Goal: Information Seeking & Learning: Find specific page/section

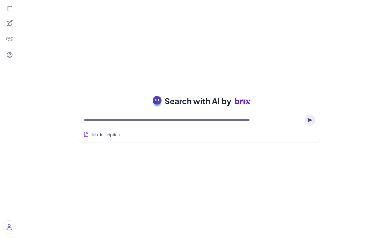
click at [154, 121] on textarea at bounding box center [193, 120] width 218 height 7
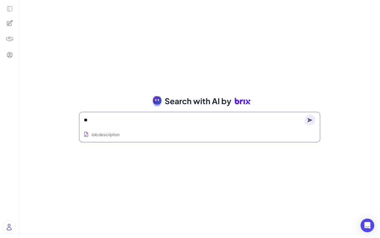
type textarea "*"
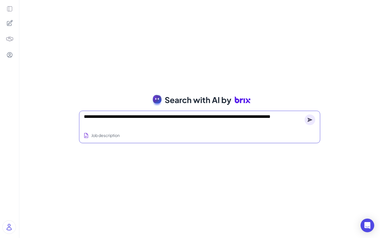
type textarea "**********"
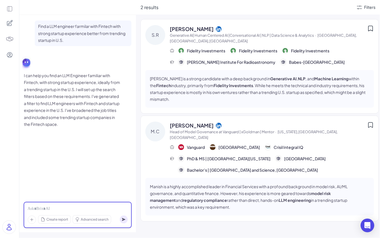
click at [45, 209] on div at bounding box center [78, 209] width 100 height 6
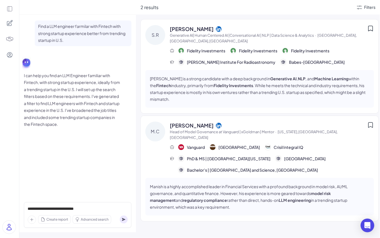
click at [364, 13] on div "2 results Filters" at bounding box center [258, 7] width 244 height 14
click at [364, 9] on div "Filters" at bounding box center [365, 7] width 19 height 7
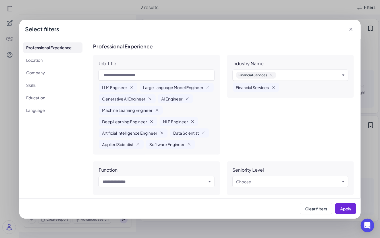
click at [273, 74] on icon "button" at bounding box center [271, 75] width 5 height 5
click at [343, 208] on span "Apply" at bounding box center [345, 208] width 11 height 5
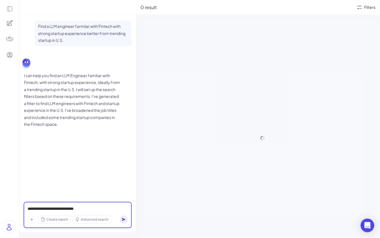
click at [87, 208] on div "**********" at bounding box center [78, 209] width 100 height 6
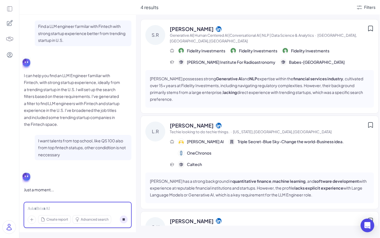
scroll to position [5, 0]
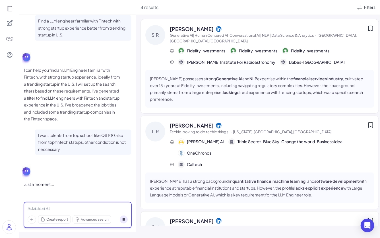
click at [81, 209] on div at bounding box center [78, 209] width 100 height 6
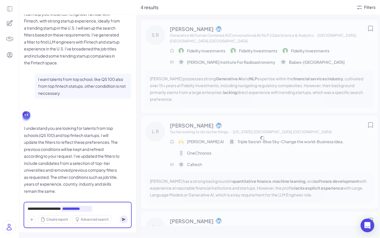
scroll to position [68, 0]
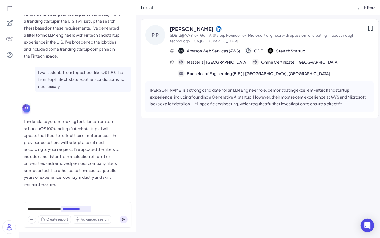
click at [370, 9] on div "Filters" at bounding box center [369, 7] width 11 height 6
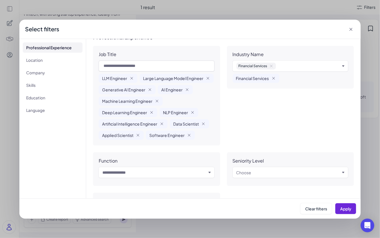
scroll to position [0, 0]
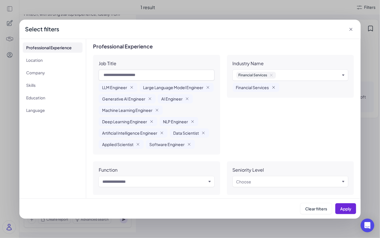
click at [274, 87] on icon "Remove Financial Services" at bounding box center [273, 87] width 2 height 2
click at [350, 213] on button "Apply" at bounding box center [345, 208] width 21 height 11
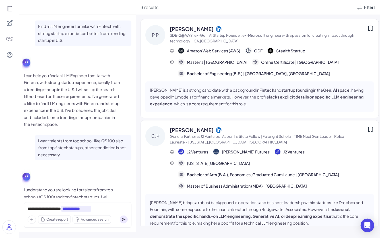
scroll to position [102, 0]
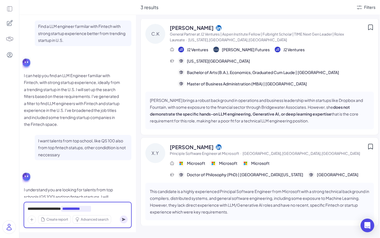
click at [111, 208] on div "**********" at bounding box center [78, 209] width 100 height 6
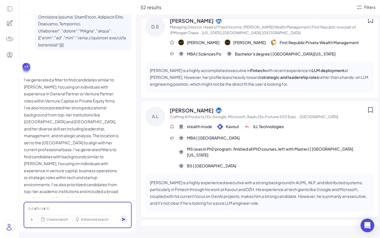
scroll to position [0, 0]
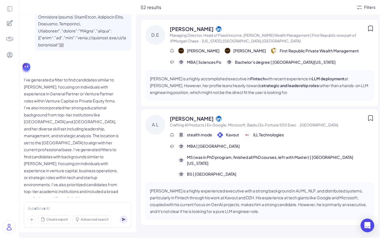
click at [320, 39] on span "Managing Director, Head of Fixed Income, [PERSON_NAME] Wealth Management | Firs…" at bounding box center [268, 38] width 197 height 11
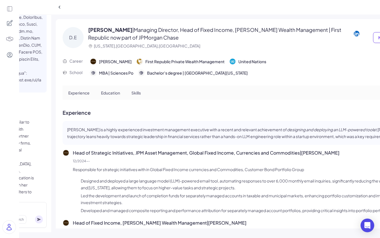
scroll to position [0, 169]
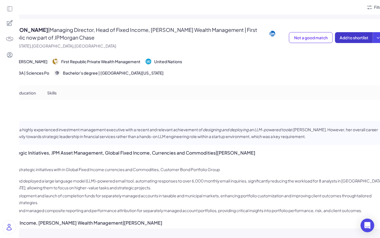
click at [355, 40] on button "Add to shortlist" at bounding box center [354, 37] width 38 height 11
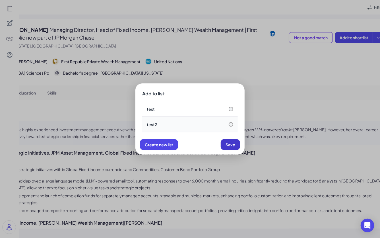
click at [233, 148] on button "Save" at bounding box center [230, 144] width 19 height 11
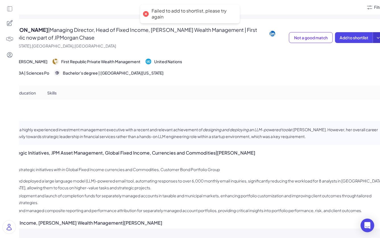
click at [377, 37] on icon at bounding box center [378, 38] width 3 height 2
click at [339, 75] on div "Create a shortlist" at bounding box center [351, 75] width 52 height 12
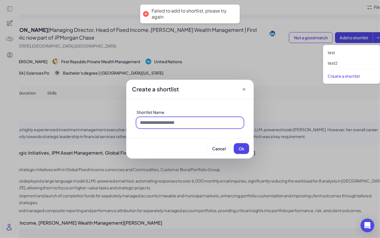
click at [164, 121] on input at bounding box center [189, 122] width 107 height 11
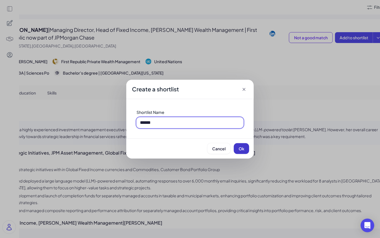
type input "******"
click at [248, 150] on button "Ok" at bounding box center [241, 148] width 15 height 11
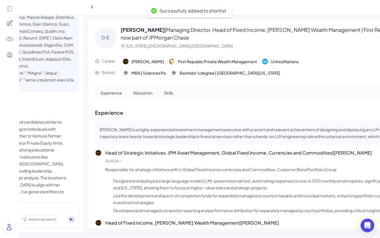
scroll to position [0, 23]
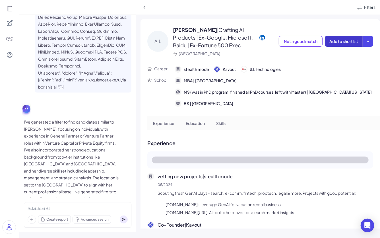
click at [348, 38] on button "Add to shortlist" at bounding box center [344, 41] width 38 height 11
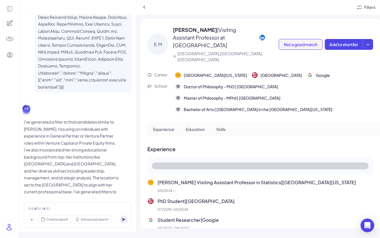
click at [312, 42] on span "Not a good match" at bounding box center [301, 44] width 34 height 5
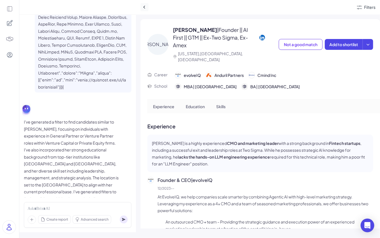
click at [147, 8] on icon at bounding box center [145, 7] width 6 height 6
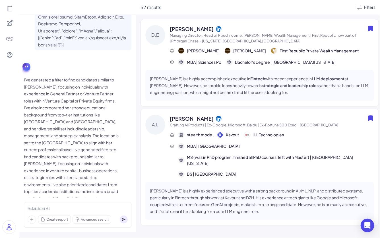
scroll to position [2763, 0]
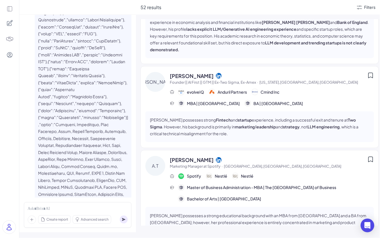
click at [240, 150] on div "[PERSON_NAME] Marketing Manager at Spotify · [GEOGRAPHIC_DATA],[GEOGRAPHIC_DATA…" at bounding box center [259, 200] width 238 height 100
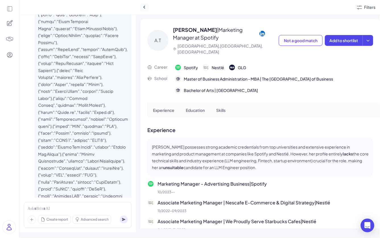
click at [144, 7] on icon at bounding box center [144, 7] width 2 height 3
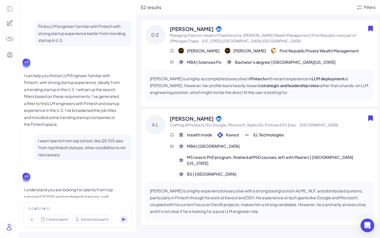
click at [55, 220] on span "Create report" at bounding box center [57, 219] width 22 height 5
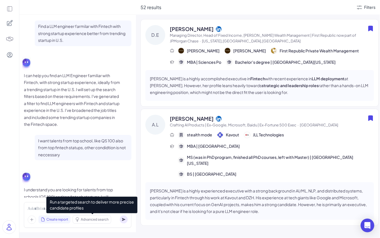
click at [90, 220] on span "Advanced search" at bounding box center [95, 219] width 28 height 5
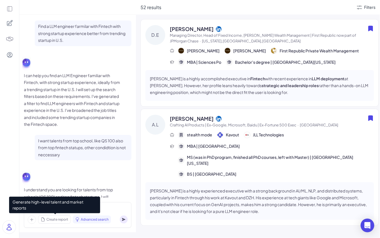
click at [66, 221] on span "Create report" at bounding box center [57, 219] width 22 height 5
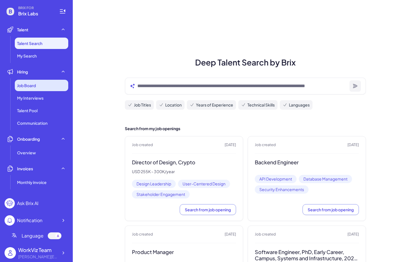
click at [32, 85] on span "Job Board" at bounding box center [26, 85] width 19 height 6
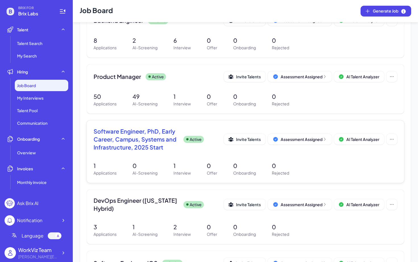
scroll to position [145, 0]
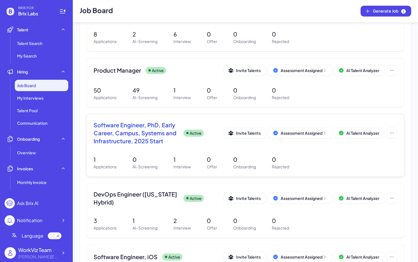
click at [144, 128] on span "Software Engineer, PhD, Early Career, Campus, Systems and Infrastructure, 2025 …" at bounding box center [136, 133] width 85 height 24
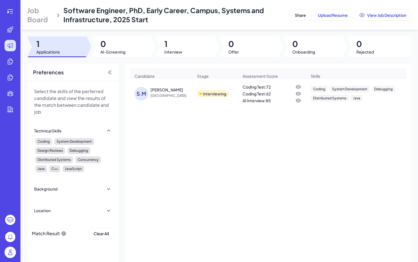
click at [165, 96] on span "Singapore" at bounding box center [171, 96] width 43 height 6
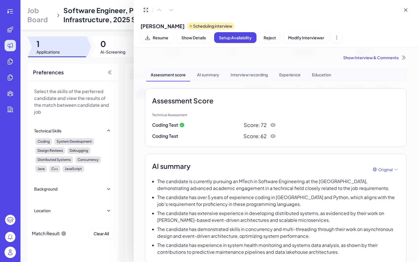
scroll to position [29, 0]
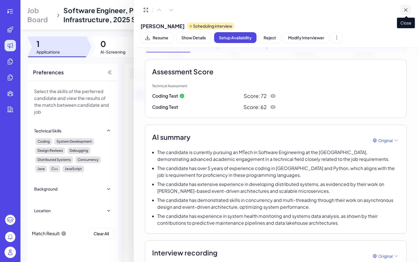
click at [405, 11] on icon at bounding box center [406, 10] width 6 height 6
